Goal: Task Accomplishment & Management: Use online tool/utility

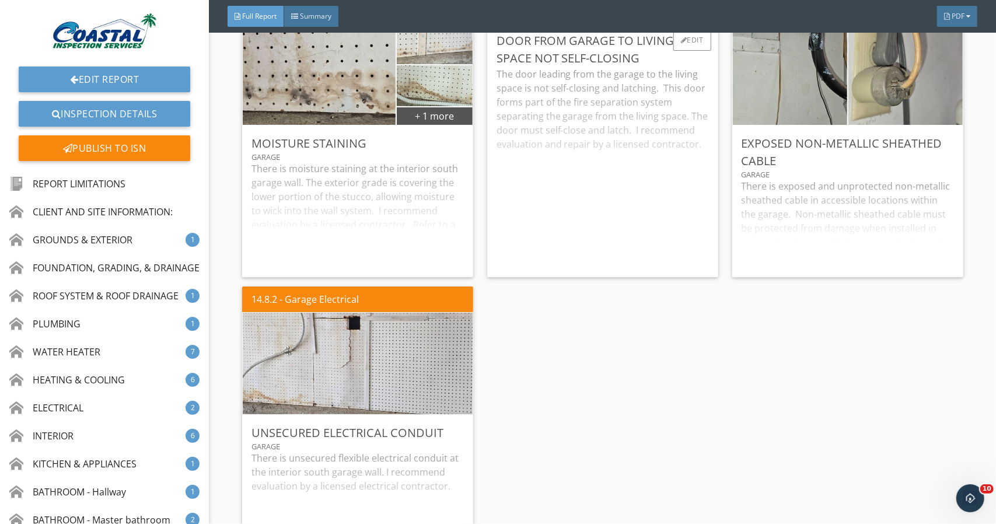
scroll to position [20871, 0]
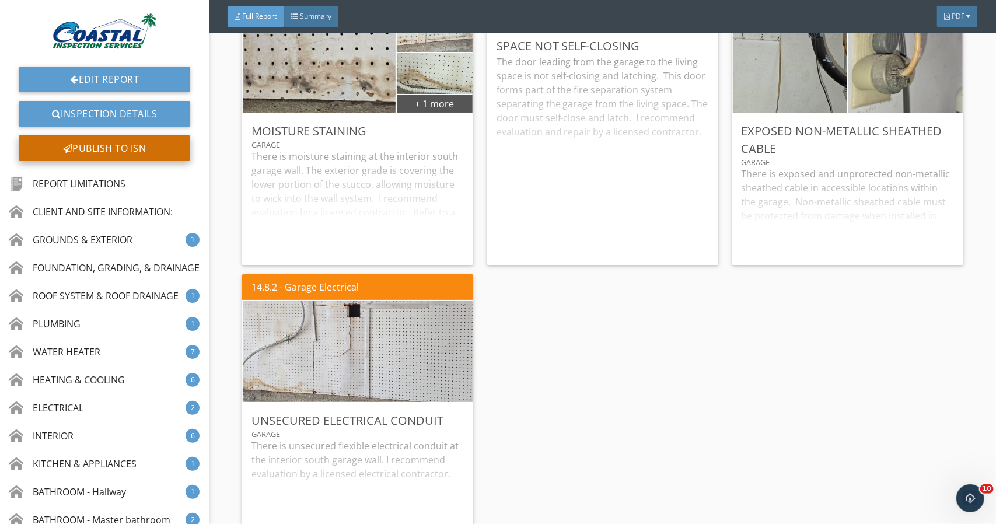
click at [159, 155] on div "Publish to ISN" at bounding box center [105, 148] width 172 height 26
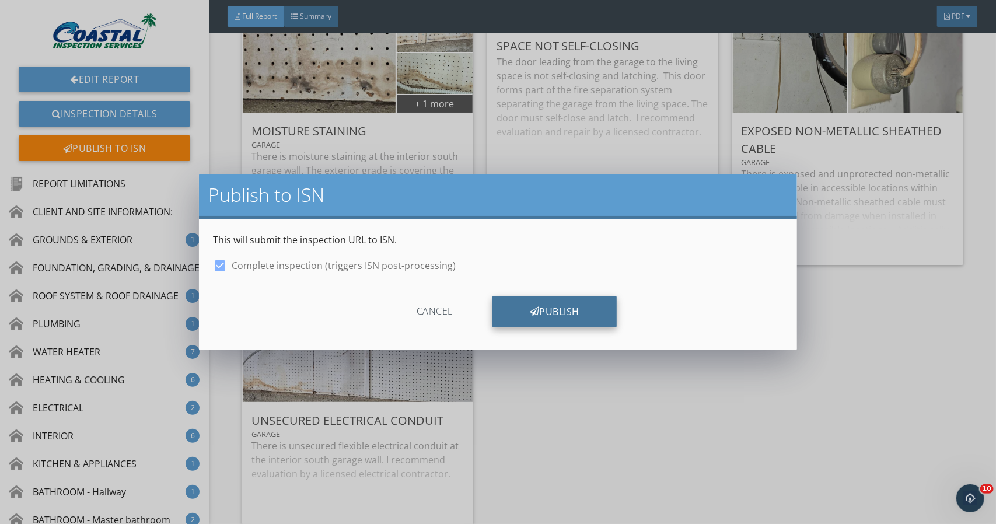
click at [583, 307] on div "Publish" at bounding box center [555, 312] width 124 height 32
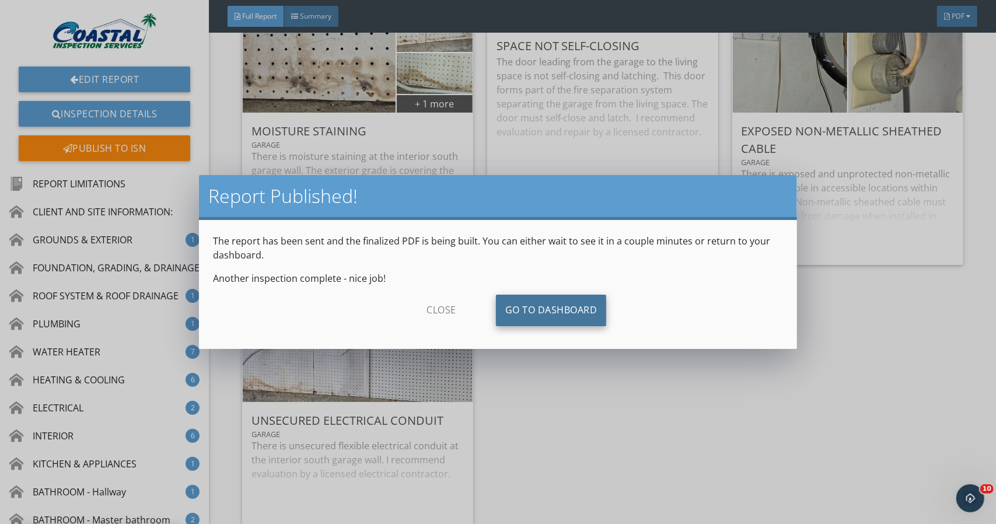
click at [542, 305] on link "Go To Dashboard" at bounding box center [551, 311] width 111 height 32
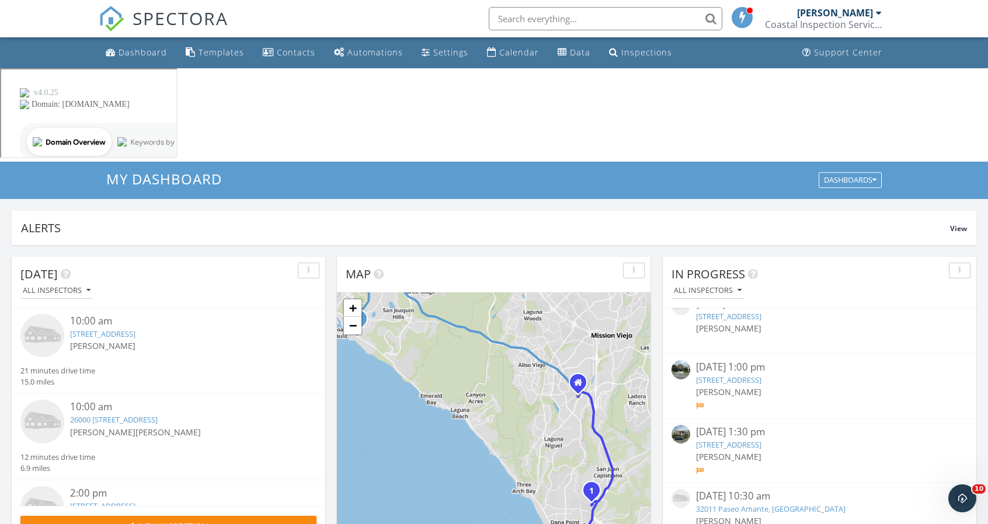
scroll to position [1242, 0]
